Goal: Information Seeking & Learning: Learn about a topic

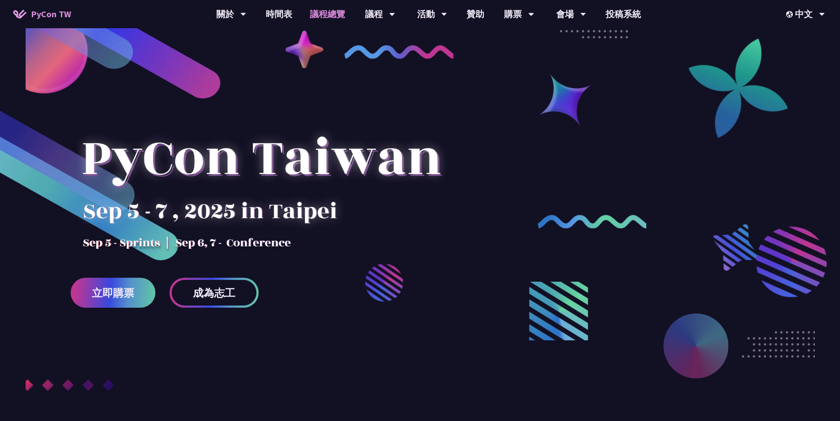
click at [314, 19] on link "議程總覽" at bounding box center [327, 14] width 53 height 28
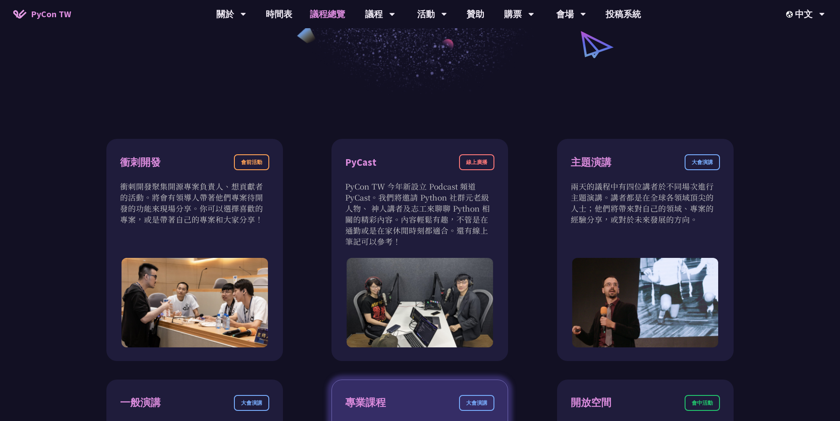
scroll to position [572, 0]
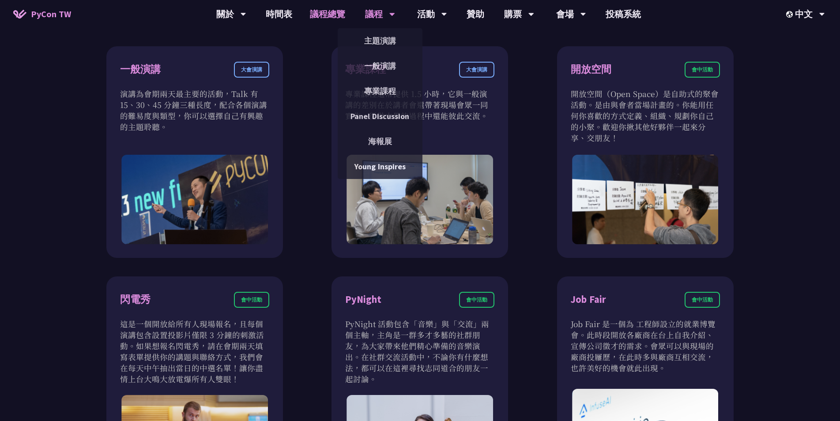
click at [380, 12] on div "議程" at bounding box center [380, 14] width 30 height 28
click at [379, 39] on link "主題演講" at bounding box center [380, 40] width 85 height 21
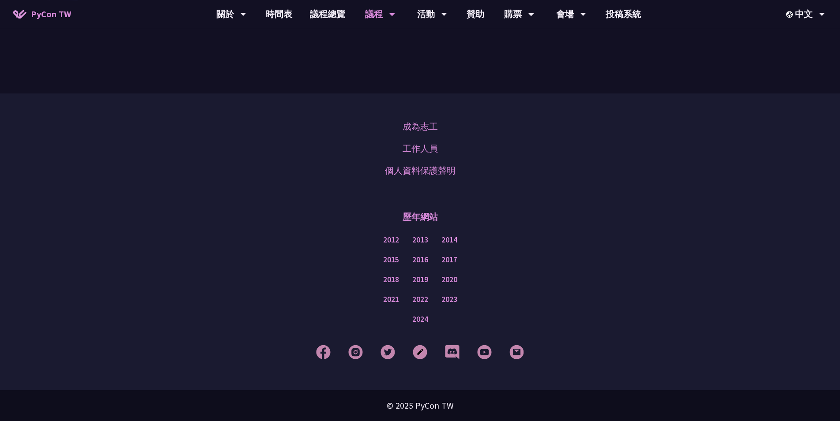
scroll to position [1559, 0]
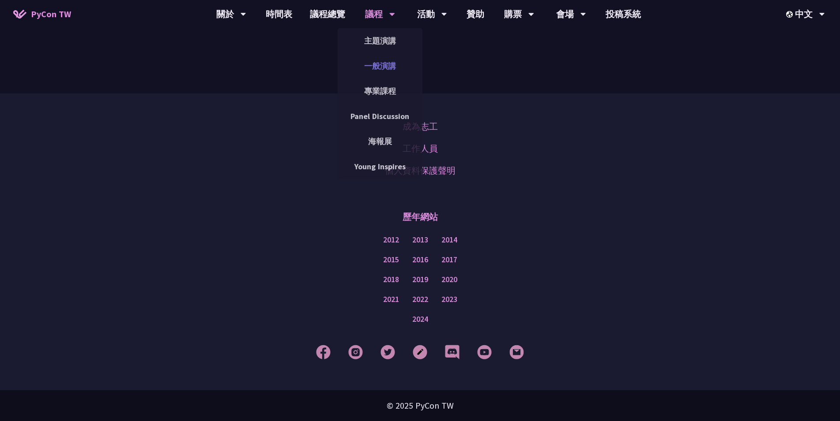
click at [384, 62] on link "一般演講" at bounding box center [380, 66] width 85 height 21
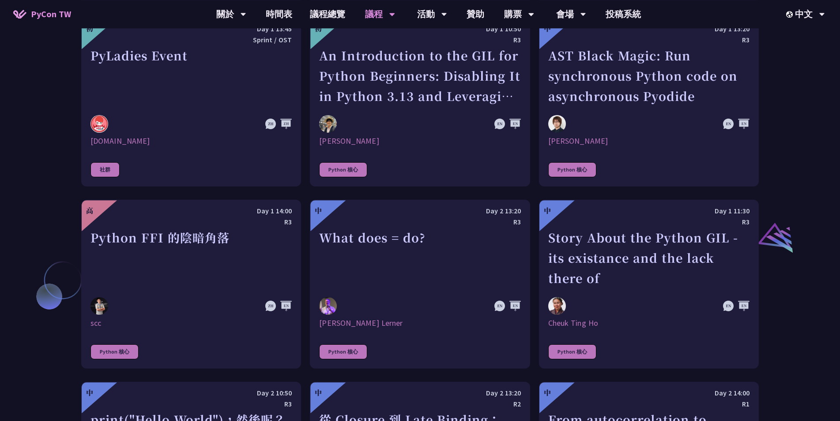
scroll to position [905, 0]
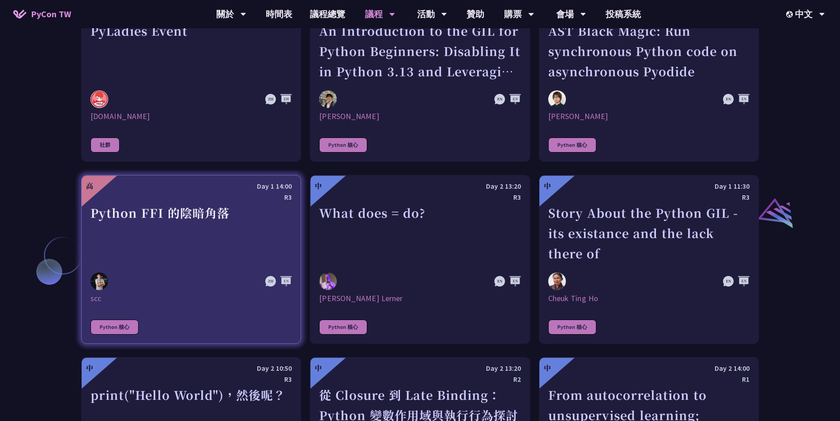
click at [246, 209] on div "Python FFI 的陰暗角落" at bounding box center [190, 233] width 201 height 61
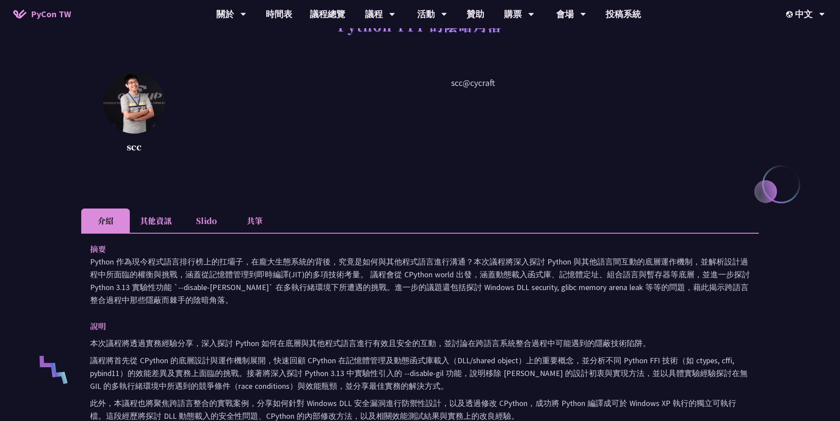
scroll to position [95, 0]
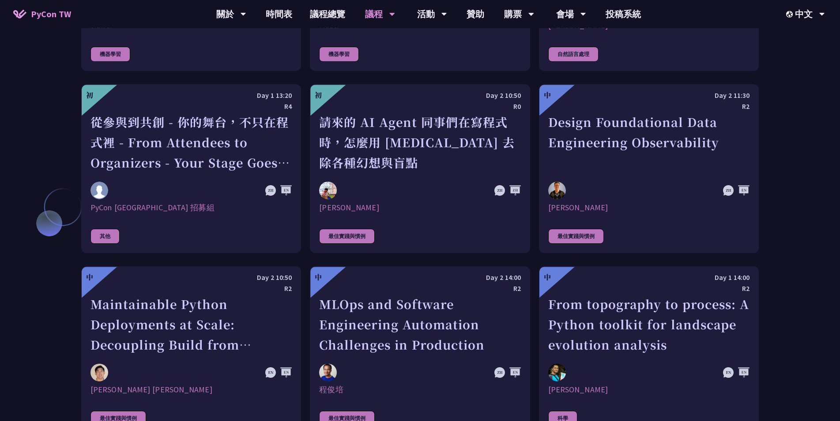
scroll to position [2097, 0]
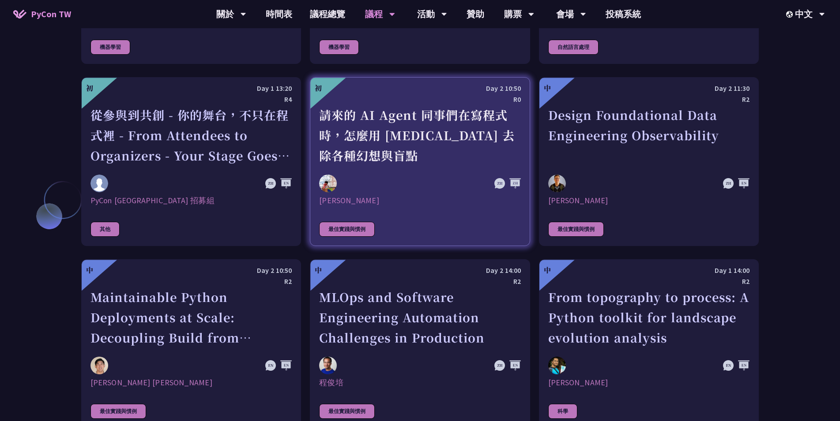
click at [403, 137] on div "請來的 AI Agent 同事們在寫程式時，怎麼用 [MEDICAL_DATA] 去除各種幻想與盲點" at bounding box center [419, 135] width 201 height 61
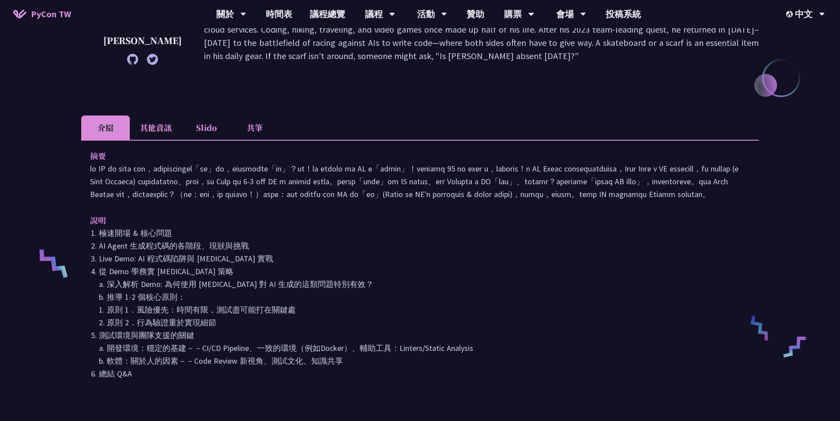
scroll to position [191, 0]
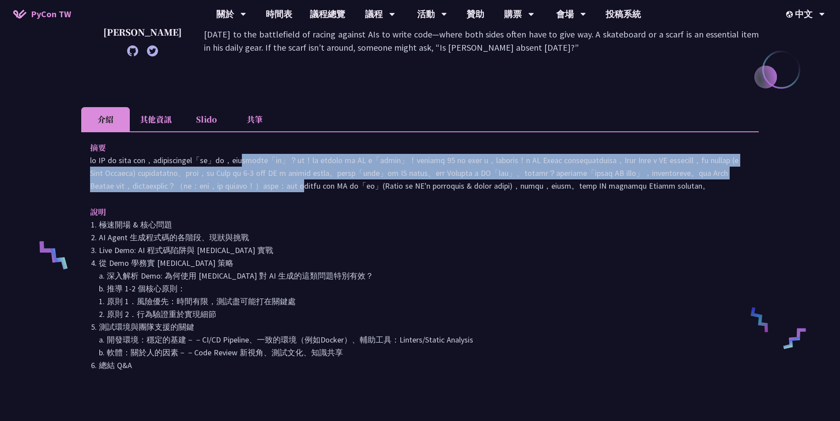
drag, startPoint x: 189, startPoint y: 163, endPoint x: 386, endPoint y: 202, distance: 200.2
click at [386, 192] on p at bounding box center [420, 173] width 660 height 38
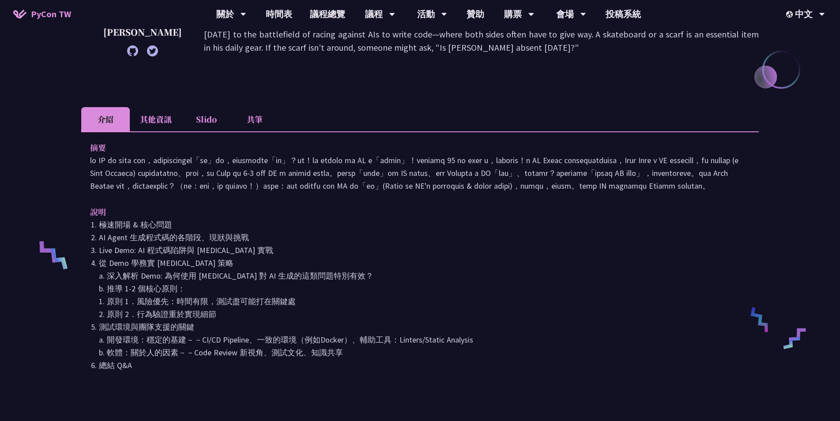
click at [403, 192] on p at bounding box center [420, 173] width 660 height 38
drag, startPoint x: 407, startPoint y: 206, endPoint x: 366, endPoint y: 162, distance: 60.3
click at [366, 163] on p at bounding box center [420, 173] width 660 height 38
click at [366, 162] on p at bounding box center [420, 173] width 660 height 38
drag, startPoint x: 365, startPoint y: 162, endPoint x: 404, endPoint y: 215, distance: 66.0
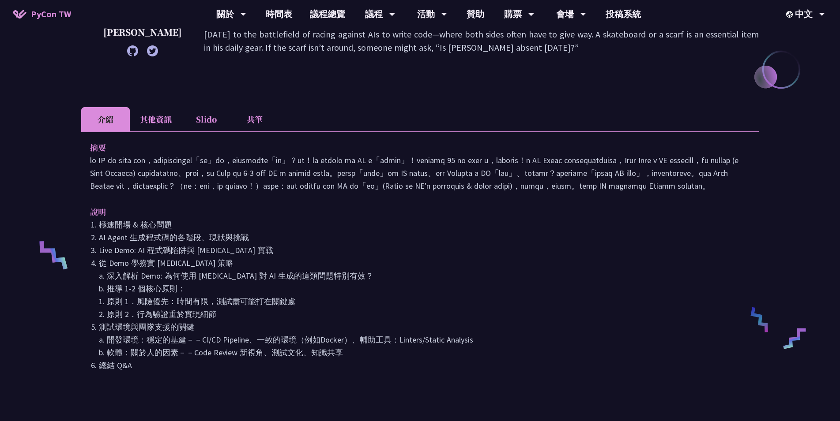
click at [404, 192] on p at bounding box center [420, 173] width 660 height 38
drag, startPoint x: 392, startPoint y: 218, endPoint x: 258, endPoint y: 157, distance: 147.1
click at [258, 157] on p at bounding box center [420, 173] width 660 height 38
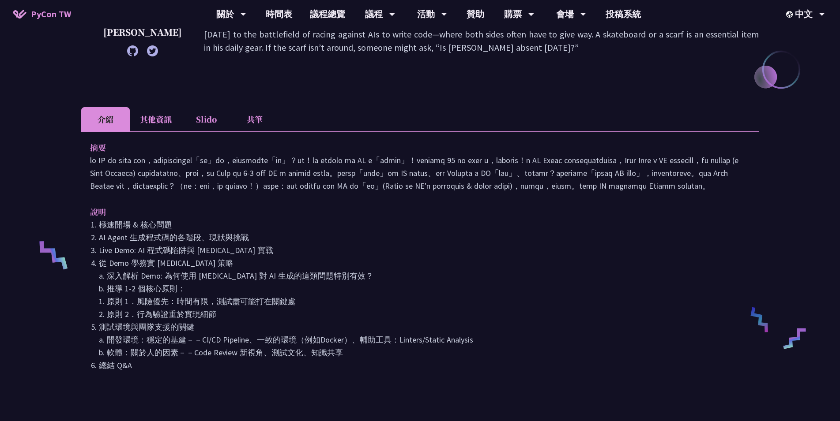
drag, startPoint x: 214, startPoint y: 160, endPoint x: 417, endPoint y: 215, distance: 209.5
click at [417, 192] on p at bounding box center [420, 173] width 660 height 38
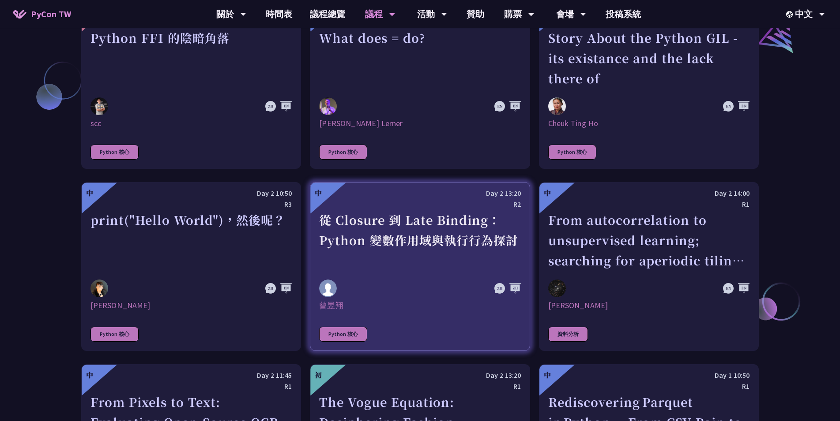
scroll to position [1021, 0]
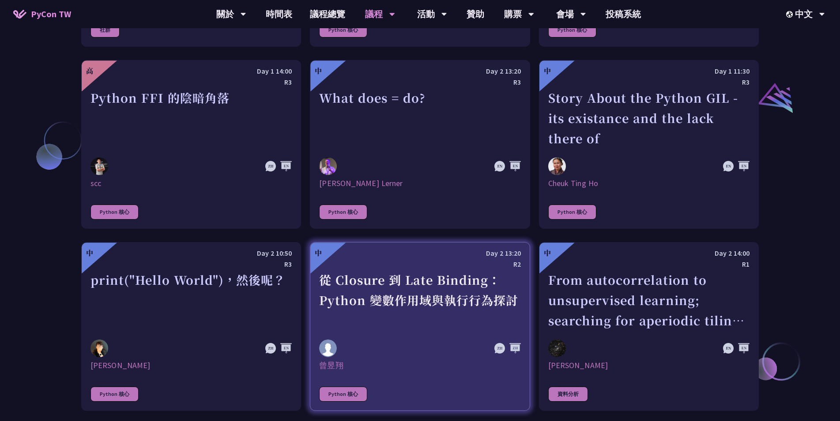
click at [428, 270] on div "從 Closure 到 Late Binding：Python 變數作用域與執行行為探討" at bounding box center [419, 300] width 201 height 61
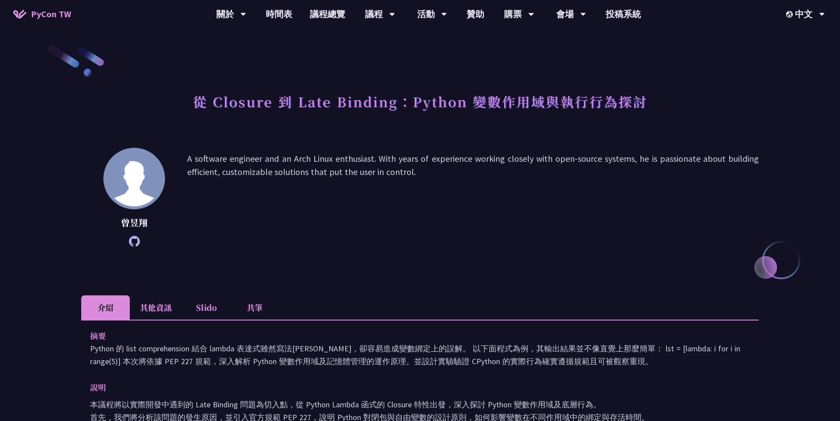
scroll to position [48, 0]
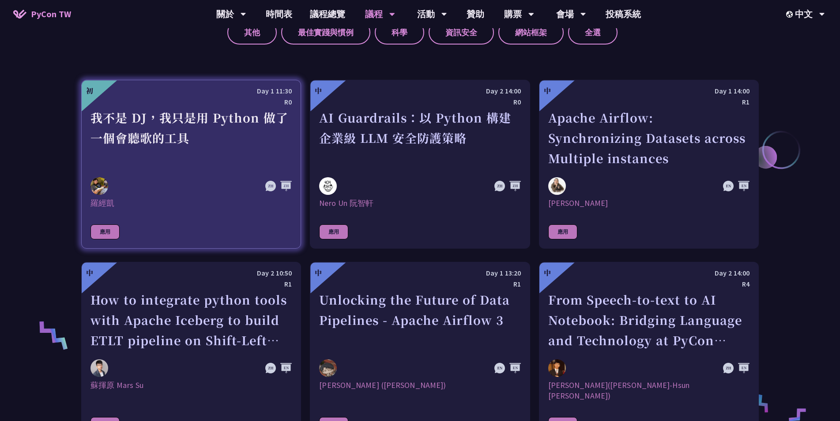
scroll to position [466, 0]
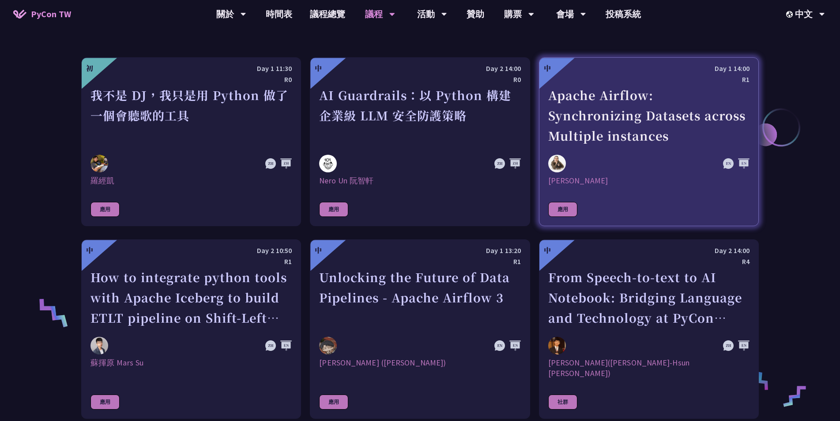
click at [566, 122] on div "Apache Airflow: Synchronizing Datasets across Multiple instances" at bounding box center [648, 115] width 201 height 61
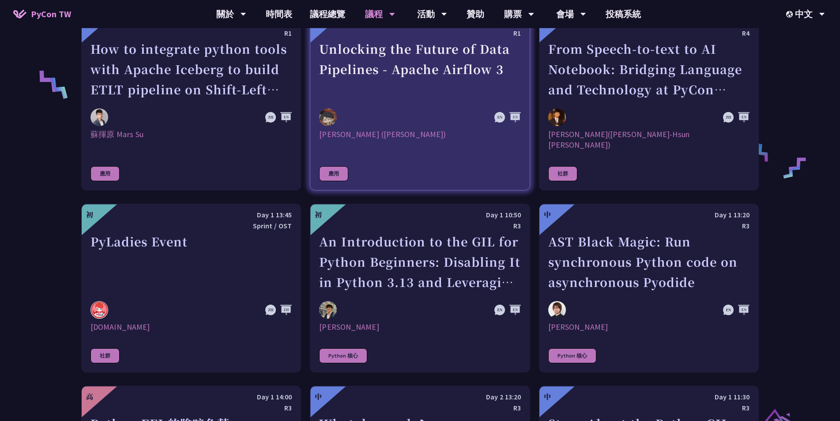
scroll to position [704, 0]
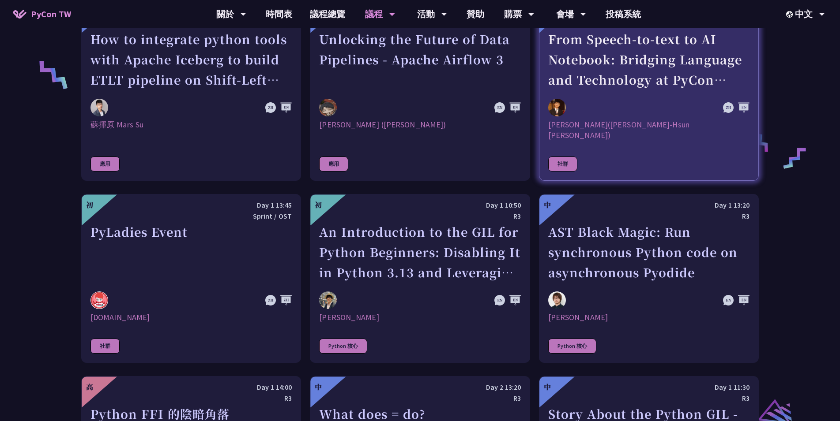
click at [585, 65] on div "From Speech-to-text to AI Notebook: Bridging Language and Technology at PyCon […" at bounding box center [648, 59] width 201 height 61
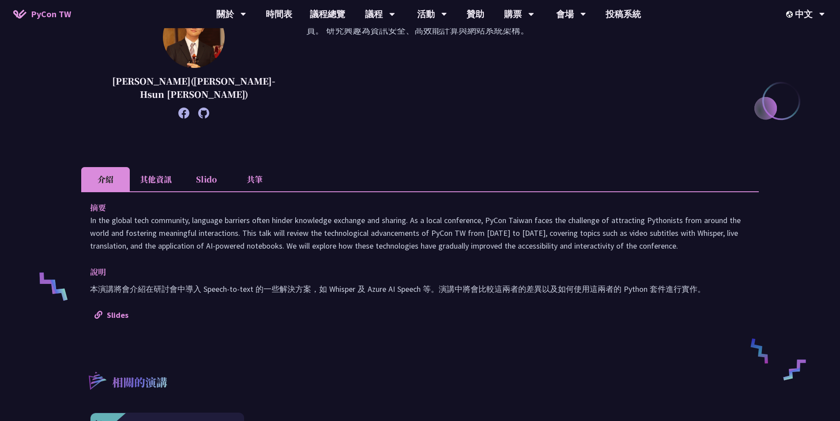
scroll to position [95, 0]
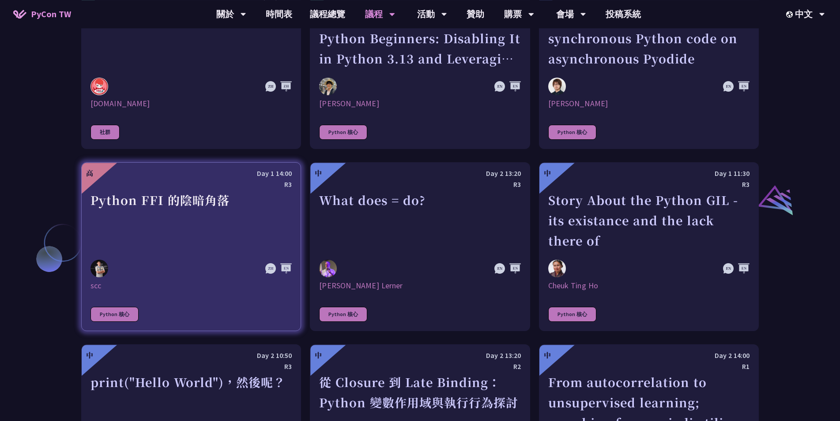
scroll to position [942, 0]
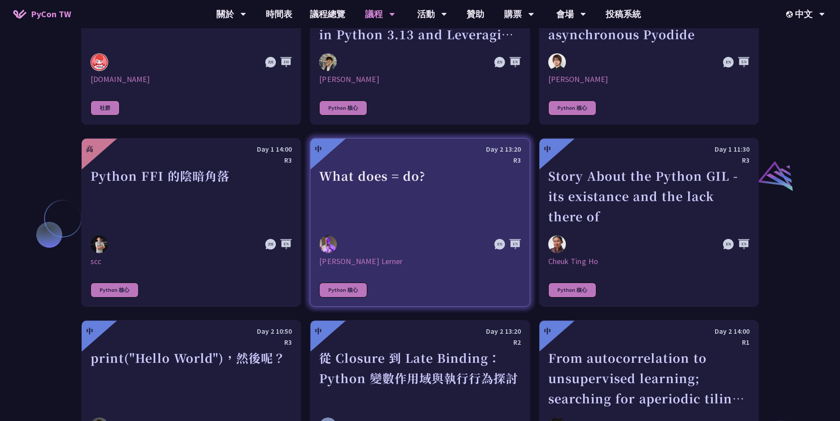
click at [420, 256] on div "[PERSON_NAME] Lerner" at bounding box center [419, 261] width 201 height 11
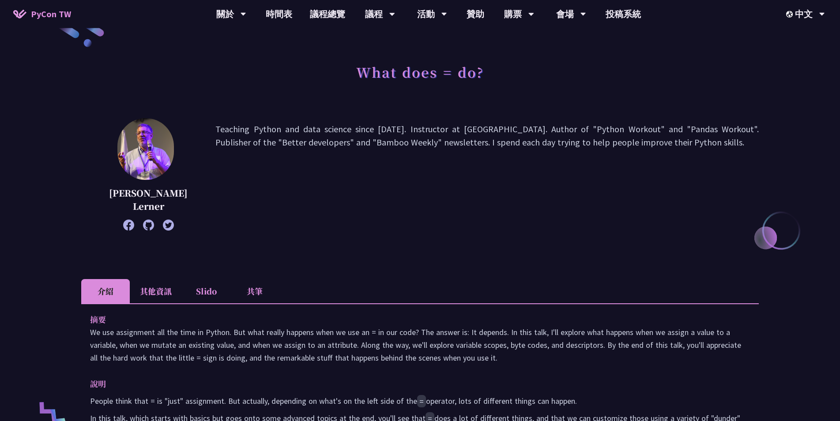
scroll to position [238, 0]
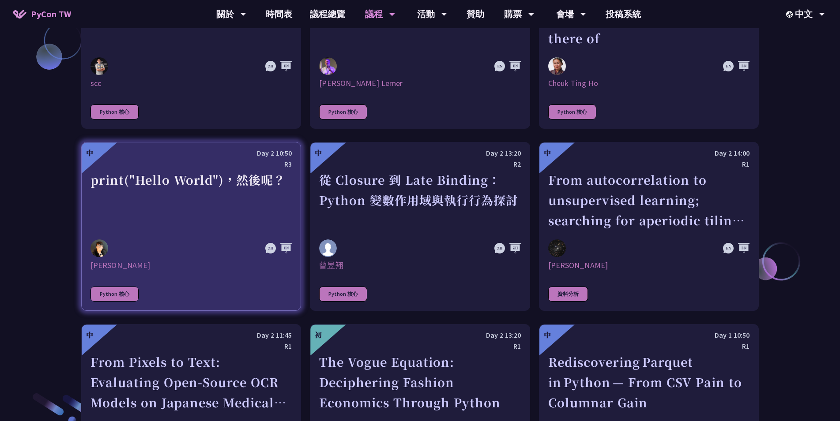
scroll to position [1216, 0]
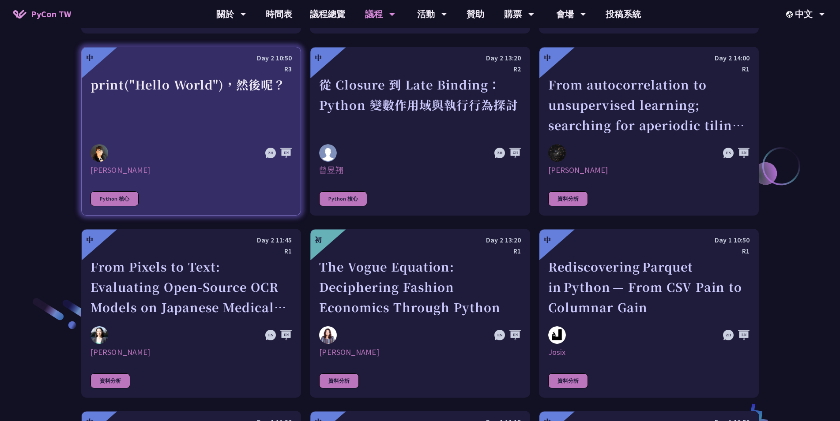
click at [189, 179] on link "中 Day 2 10:50 R3 print("Hello World")，然後呢？ [DEMOGRAPHIC_DATA] Python 核心" at bounding box center [191, 131] width 220 height 169
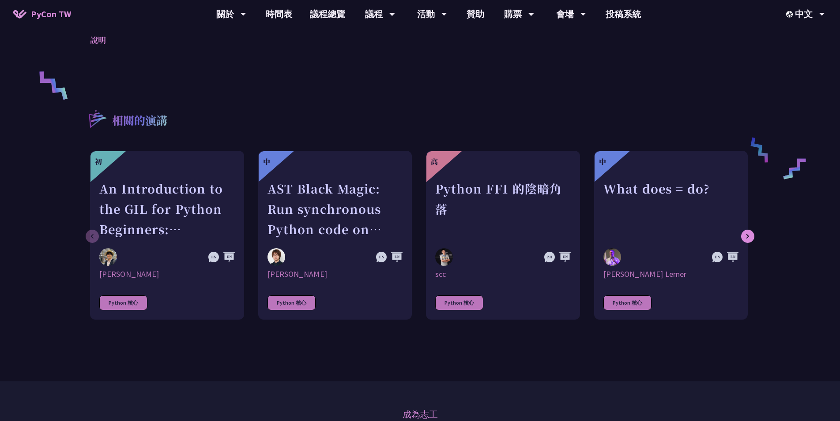
scroll to position [381, 0]
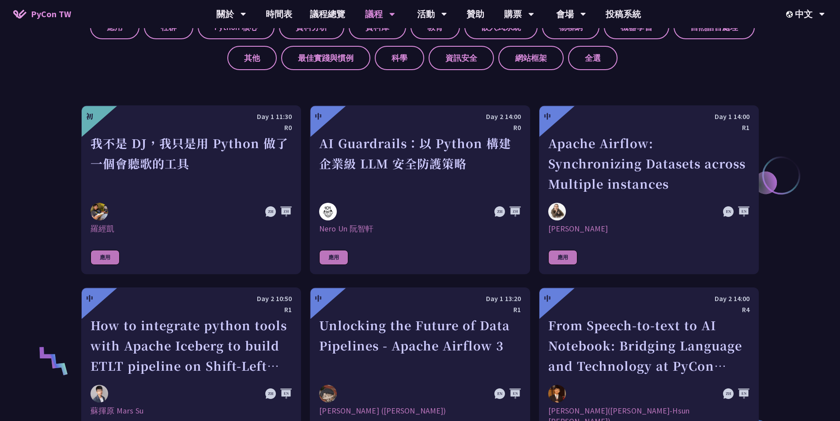
scroll to position [410, 0]
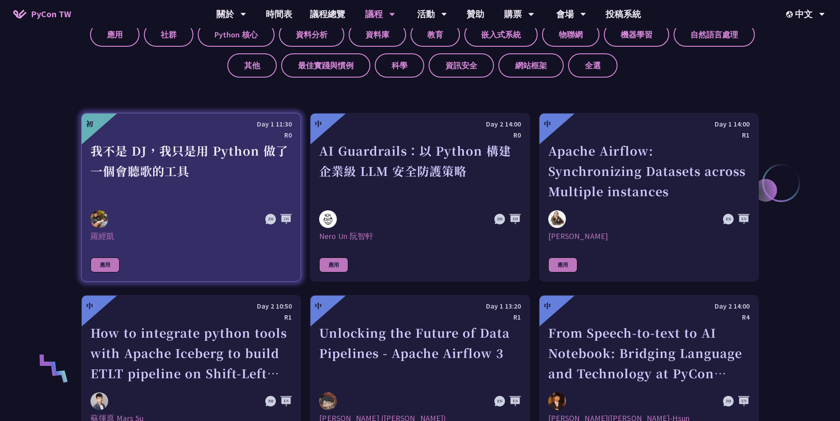
click at [95, 176] on div "我不是 DJ，我只是用 Python 做了一個會聽歌的工具" at bounding box center [190, 171] width 201 height 61
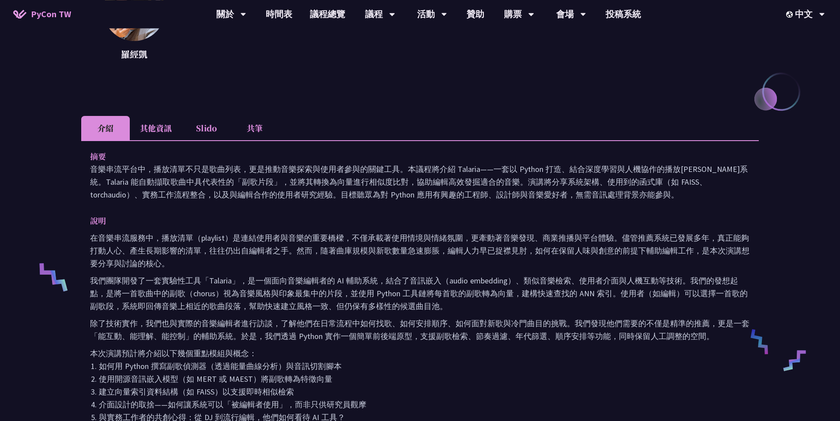
scroll to position [191, 0]
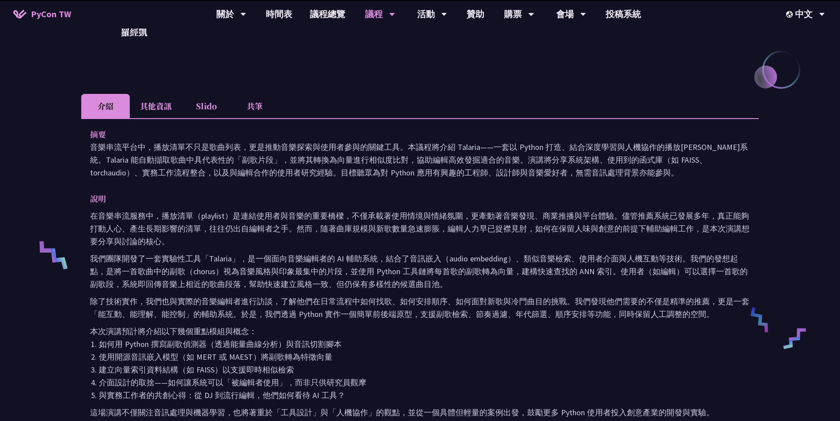
scroll to position [410, 0]
